Goal: Use online tool/utility: Use online tool/utility

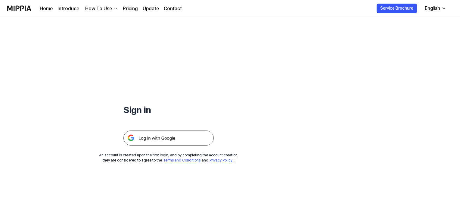
click at [158, 139] on img at bounding box center [168, 138] width 90 height 15
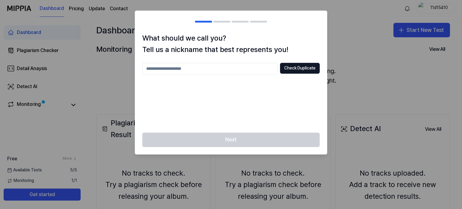
click at [223, 140] on div "Next" at bounding box center [231, 144] width 192 height 22
click at [198, 66] on input "text" at bounding box center [209, 69] width 135 height 12
click at [293, 67] on button "Check Duplicate" at bounding box center [300, 68] width 40 height 11
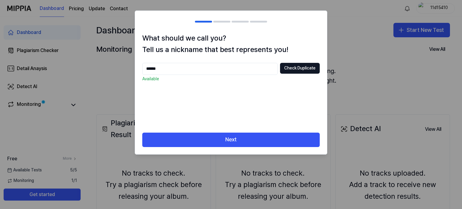
click at [175, 67] on input "******" at bounding box center [209, 69] width 135 height 12
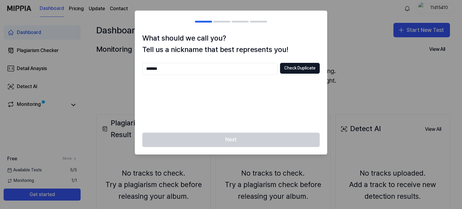
type input "******"
click at [294, 68] on button "Check Duplicate" at bounding box center [300, 68] width 40 height 11
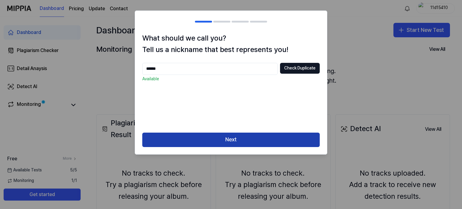
click at [237, 137] on button "Next" at bounding box center [230, 140] width 177 height 14
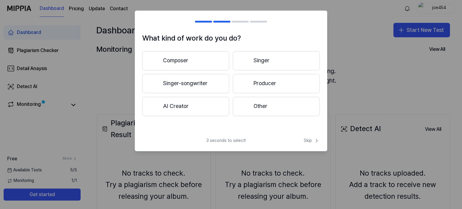
click at [259, 103] on button "Other" at bounding box center [276, 106] width 87 height 19
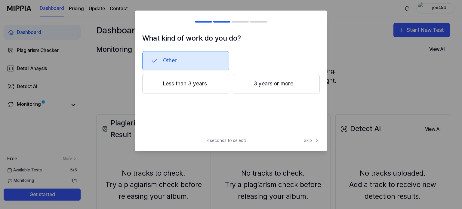
click at [190, 82] on button "Less than 3 years" at bounding box center [185, 84] width 87 height 20
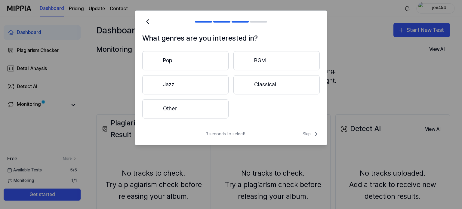
click at [174, 107] on button "Other" at bounding box center [185, 108] width 86 height 19
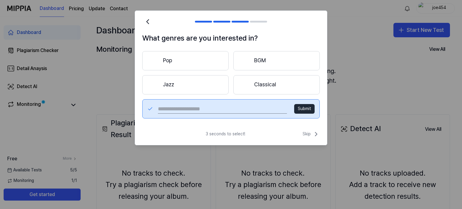
click at [176, 61] on button "Pop" at bounding box center [185, 60] width 86 height 19
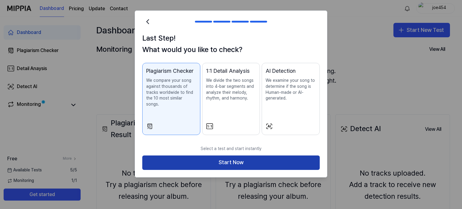
click at [226, 156] on button "Start Now" at bounding box center [230, 163] width 177 height 14
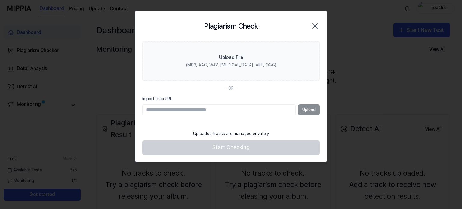
click at [309, 109] on div "Upload" at bounding box center [230, 109] width 177 height 11
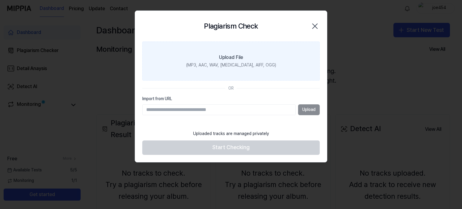
click at [241, 62] on label "Upload File (MP3, AAC, WAV, [MEDICAL_DATA], AIFF, OGG)" at bounding box center [230, 61] width 177 height 39
click at [0, 0] on input "Upload File (MP3, AAC, WAV, [MEDICAL_DATA], AIFF, OGG)" at bounding box center [0, 0] width 0 height 0
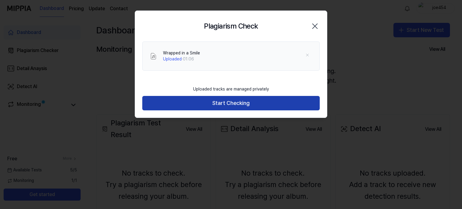
click at [236, 102] on button "Start Checking" at bounding box center [230, 103] width 177 height 14
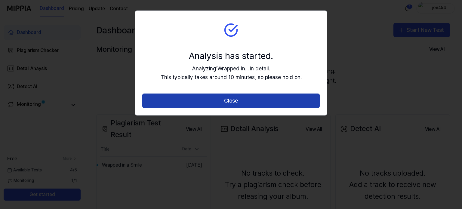
click at [231, 97] on button "Close" at bounding box center [230, 101] width 177 height 14
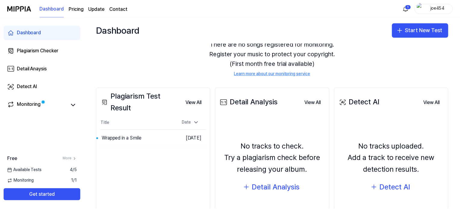
scroll to position [30, 0]
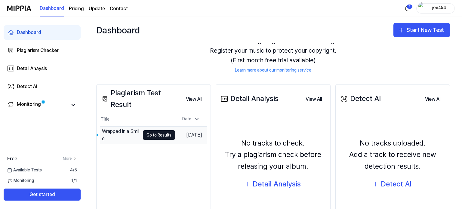
click at [126, 134] on div "Wrapped in a Smile" at bounding box center [121, 135] width 38 height 14
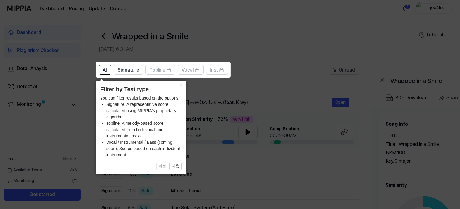
click at [257, 39] on icon at bounding box center [231, 104] width 462 height 209
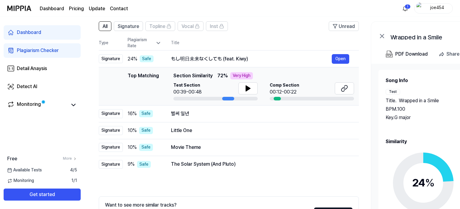
scroll to position [60, 0]
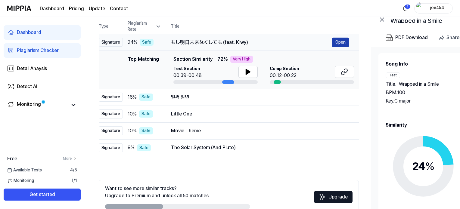
click at [340, 40] on button "Open" at bounding box center [339, 43] width 17 height 10
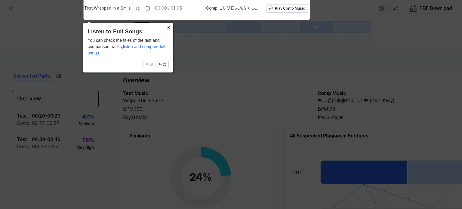
click at [169, 27] on button "×" at bounding box center [169, 27] width 10 height 8
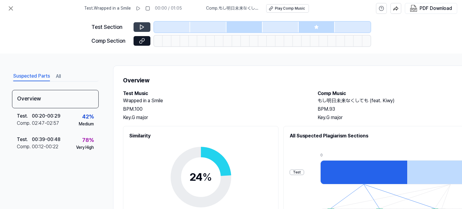
click at [139, 26] on icon at bounding box center [142, 27] width 6 height 6
click at [142, 26] on icon at bounding box center [142, 27] width 4 height 5
click at [140, 7] on icon at bounding box center [138, 9] width 3 height 4
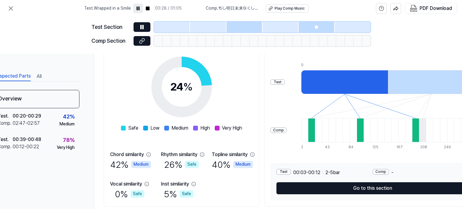
scroll to position [90, 0]
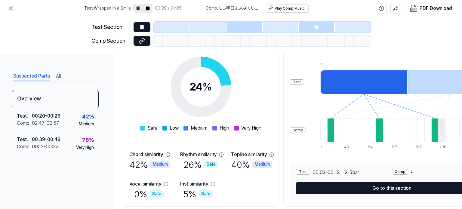
click at [149, 9] on rect at bounding box center [148, 9] width 4 height 4
click at [276, 8] on div "Play Comp Music" at bounding box center [290, 8] width 30 height 5
click at [9, 7] on icon at bounding box center [10, 8] width 7 height 7
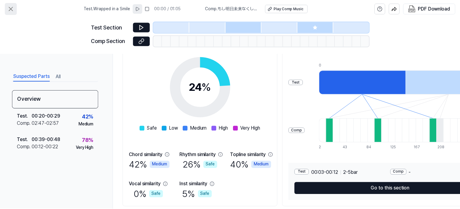
scroll to position [60, 0]
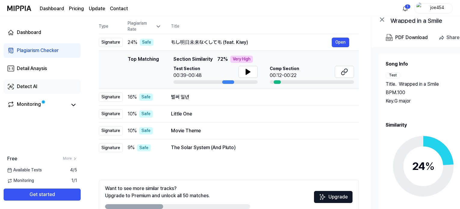
click at [23, 86] on div "Detect AI" at bounding box center [27, 86] width 20 height 7
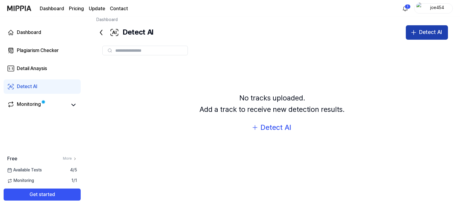
click at [415, 32] on icon "button" at bounding box center [413, 32] width 7 height 7
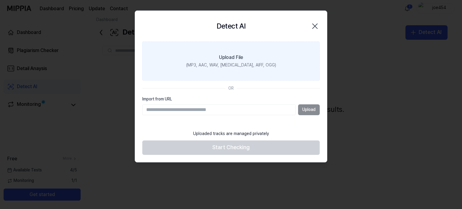
click at [230, 60] on div "Upload File" at bounding box center [231, 57] width 24 height 7
click at [0, 0] on input "Upload File (MP3, AAC, WAV, [MEDICAL_DATA], AIFF, OGG)" at bounding box center [0, 0] width 0 height 0
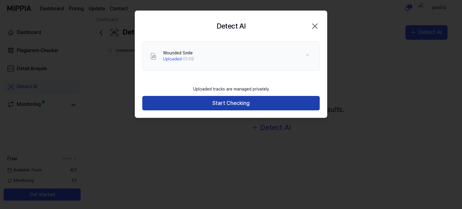
click at [254, 100] on button "Start Checking" at bounding box center [230, 103] width 177 height 14
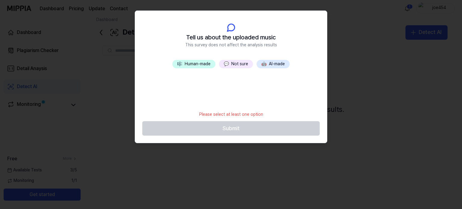
click at [266, 63] on span "🤖" at bounding box center [263, 63] width 5 height 5
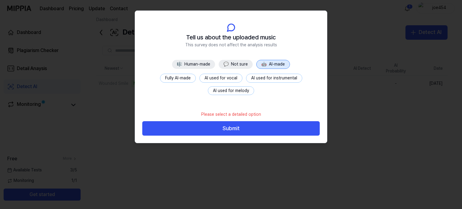
click at [180, 77] on button "Fully AI-made" at bounding box center [178, 78] width 36 height 9
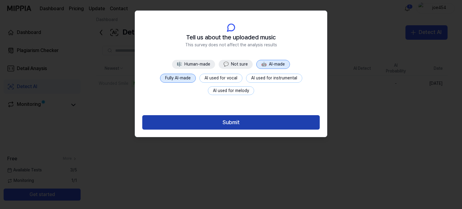
click at [227, 123] on button "Submit" at bounding box center [230, 122] width 177 height 14
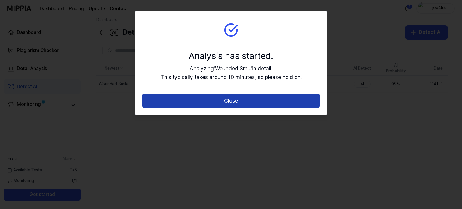
click at [239, 103] on button "Close" at bounding box center [230, 101] width 177 height 14
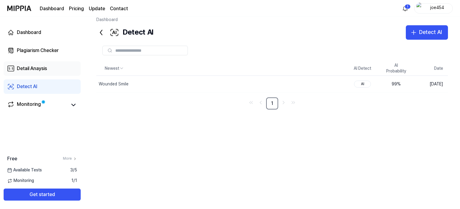
click at [29, 66] on div "Detail Anaysis" at bounding box center [32, 68] width 30 height 7
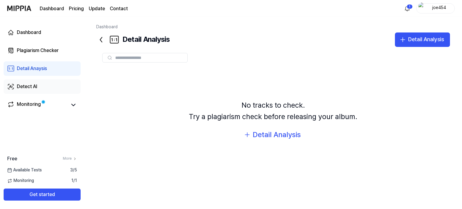
click at [24, 84] on div "Detect AI" at bounding box center [27, 86] width 20 height 7
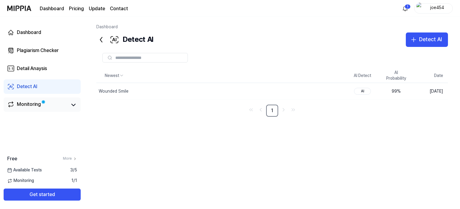
click at [24, 106] on div "Monitoring" at bounding box center [29, 105] width 24 height 8
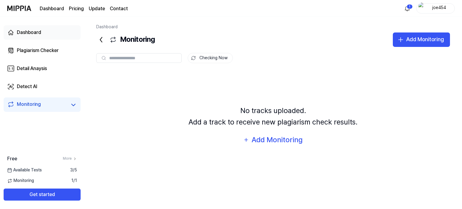
click at [27, 32] on div "Dashboard" at bounding box center [29, 32] width 24 height 7
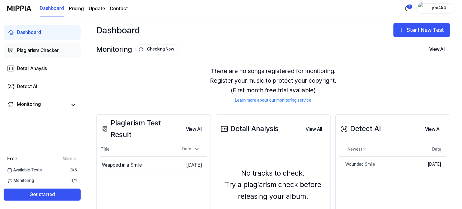
click at [26, 50] on div "Plagiarism Checker" at bounding box center [38, 50] width 42 height 7
